Goal: Task Accomplishment & Management: Use online tool/utility

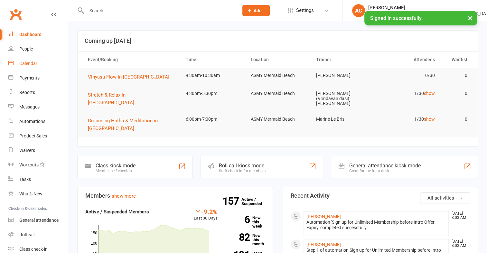
click at [33, 66] on div "Calendar" at bounding box center [28, 63] width 18 height 5
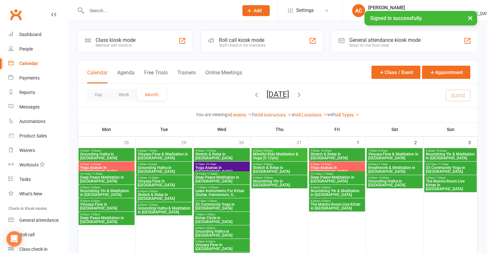
click at [120, 49] on div "Class kiosk mode Member self check-in" at bounding box center [135, 41] width 116 height 22
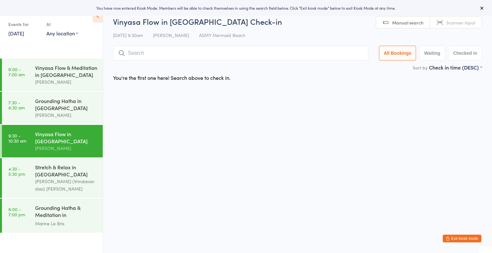
click at [448, 21] on span "Scanner input" at bounding box center [461, 22] width 29 height 6
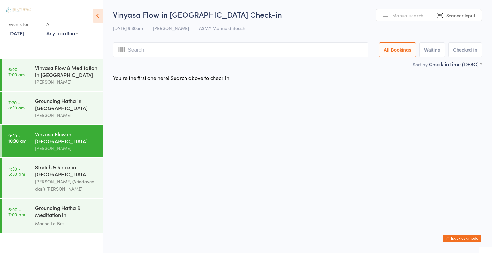
click at [409, 8] on html "You have now entered Kiosk Mode. Members will be able to check themselves in us…" at bounding box center [246, 126] width 492 height 253
click at [409, 15] on span "Manual search" at bounding box center [407, 15] width 31 height 6
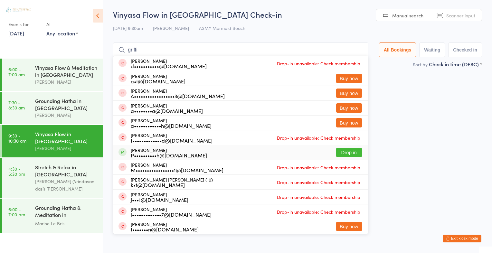
type input "griffi"
click at [345, 155] on button "Drop in" at bounding box center [349, 152] width 26 height 9
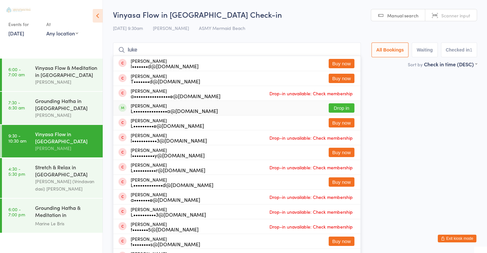
type input "luke"
click at [343, 111] on button "Drop in" at bounding box center [342, 107] width 26 height 9
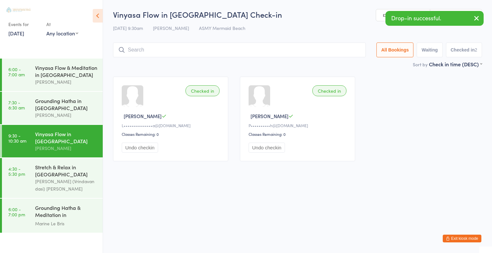
click at [478, 18] on icon "button" at bounding box center [477, 18] width 8 height 8
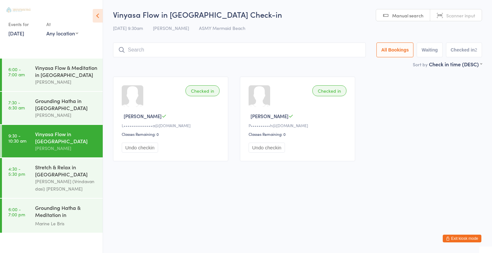
click at [465, 17] on span "Scanner input" at bounding box center [461, 15] width 29 height 6
click at [394, 16] on span "Manual search" at bounding box center [407, 15] width 31 height 6
click at [328, 49] on input "search" at bounding box center [239, 50] width 253 height 15
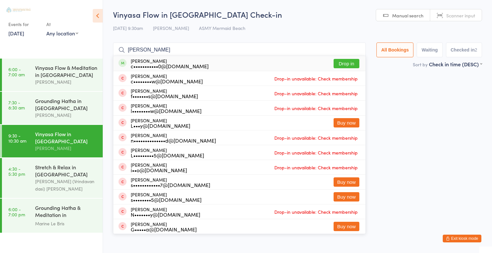
type input "[PERSON_NAME]"
click at [352, 64] on button "Drop in" at bounding box center [347, 63] width 26 height 9
